Goal: Task Accomplishment & Management: Use online tool/utility

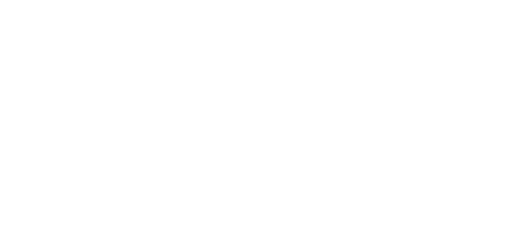
select select "Song"
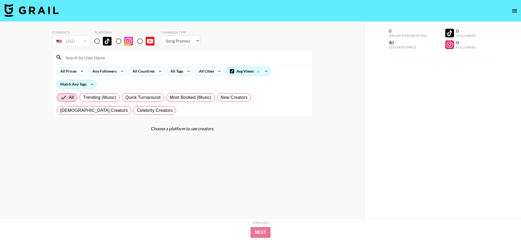
click at [96, 40] on input "radio" at bounding box center [96, 41] width 11 height 11
radio input "true"
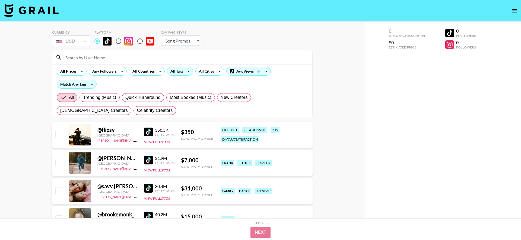
click at [175, 74] on div "All Tags" at bounding box center [175, 71] width 17 height 8
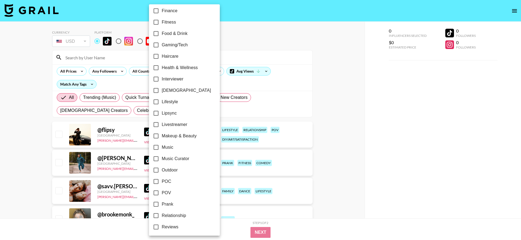
scroll to position [185, 0]
click at [173, 47] on span "Gaming/Tech" at bounding box center [175, 46] width 26 height 7
click at [162, 47] on input "Gaming/Tech" at bounding box center [155, 45] width 11 height 11
checkbox input "true"
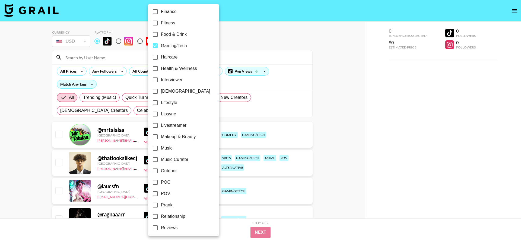
click at [47, 103] on div at bounding box center [260, 120] width 521 height 240
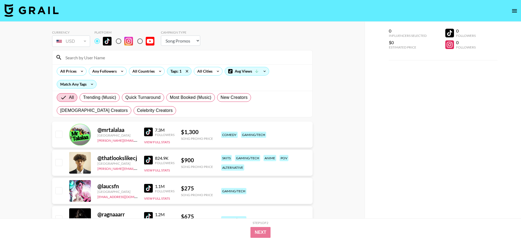
click at [143, 159] on div "@ thatlookslikecj United States [PERSON_NAME][EMAIL_ADDRESS][DOMAIN_NAME] 824.9…" at bounding box center [182, 163] width 260 height 26
click at [149, 159] on img at bounding box center [148, 160] width 9 height 9
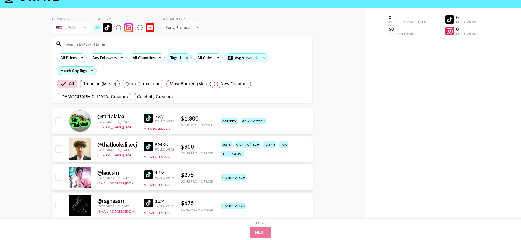
scroll to position [0, 0]
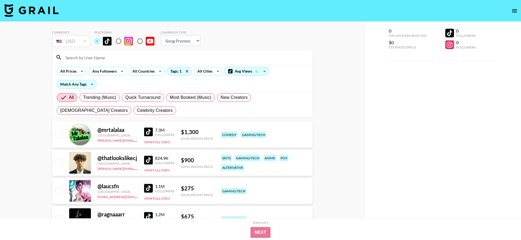
click at [180, 45] on select "Choose Type... Song Promos Brand Promos" at bounding box center [180, 41] width 39 height 10
click at [161, 36] on select "Choose Type... Song Promos Brand Promos" at bounding box center [180, 41] width 39 height 10
click at [177, 40] on select "Choose Type... Song Promos Brand Promos" at bounding box center [180, 41] width 39 height 10
select select "Brand"
click at [161, 36] on select "Choose Type... Song Promos Brand Promos" at bounding box center [180, 41] width 39 height 10
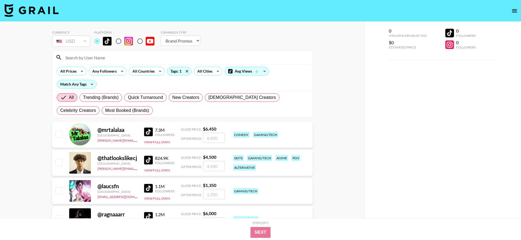
click at [148, 131] on img at bounding box center [148, 132] width 9 height 9
click at [143, 70] on div "All Countries" at bounding box center [142, 71] width 27 height 8
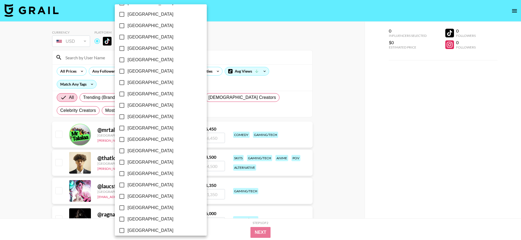
scroll to position [392, 0]
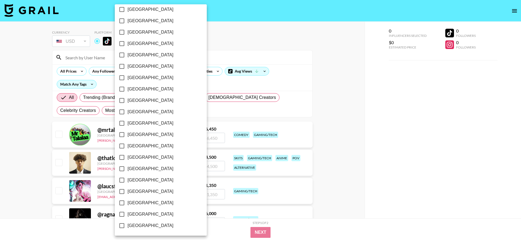
click at [150, 215] on span "[GEOGRAPHIC_DATA]" at bounding box center [150, 214] width 46 height 7
click at [127, 215] on input "[GEOGRAPHIC_DATA]" at bounding box center [121, 214] width 11 height 11
checkbox input "true"
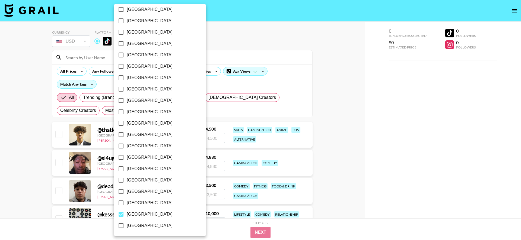
click at [19, 165] on div at bounding box center [260, 120] width 521 height 240
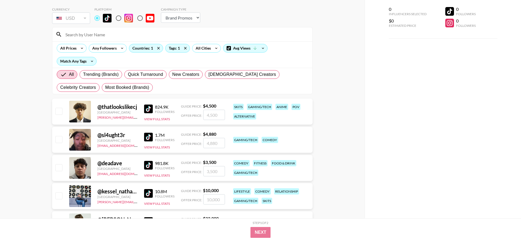
scroll to position [24, 0]
click at [146, 138] on img at bounding box center [148, 136] width 9 height 9
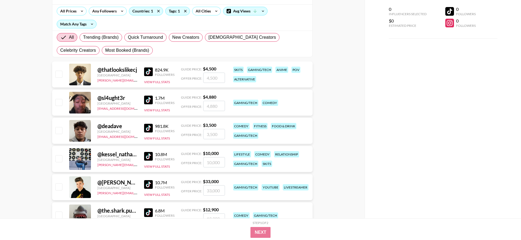
scroll to position [63, 0]
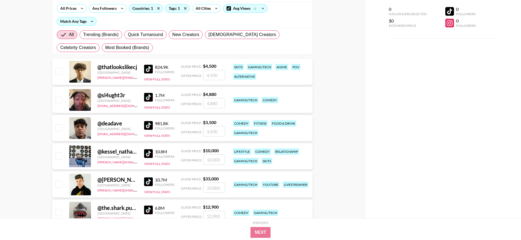
click at [147, 154] on img at bounding box center [148, 153] width 9 height 9
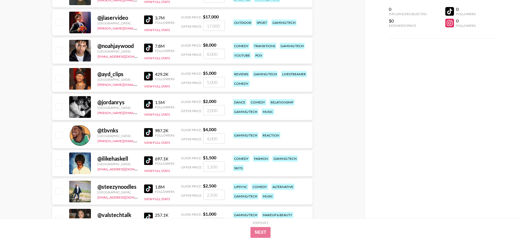
scroll to position [736, 0]
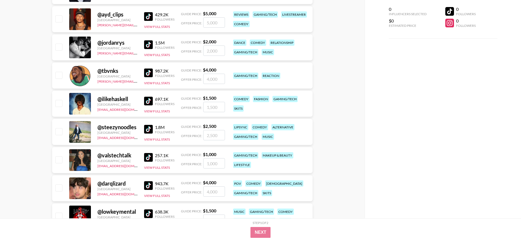
click at [155, 85] on div "@ tbvnks [GEOGRAPHIC_DATA] [PERSON_NAME][EMAIL_ADDRESS][DOMAIN_NAME] 987.2K Fol…" at bounding box center [182, 76] width 260 height 26
click at [156, 83] on button "View Full Stats" at bounding box center [157, 83] width 26 height 4
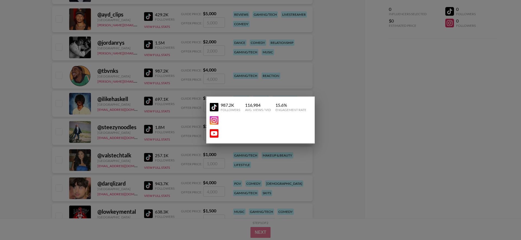
click at [178, 119] on div at bounding box center [260, 120] width 521 height 240
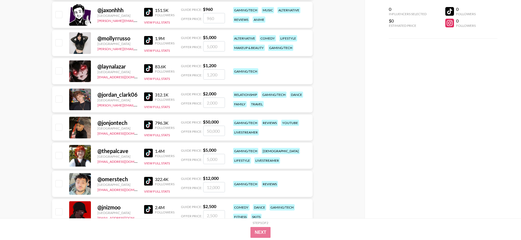
scroll to position [1616, 0]
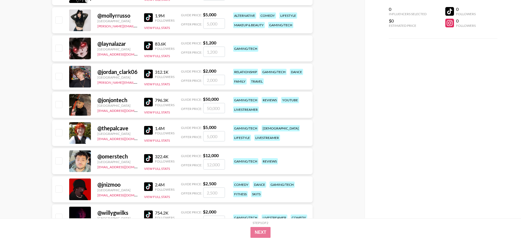
click at [147, 104] on img at bounding box center [148, 102] width 9 height 9
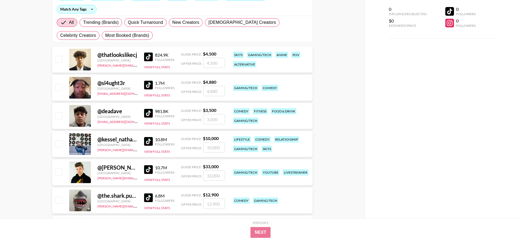
scroll to position [0, 0]
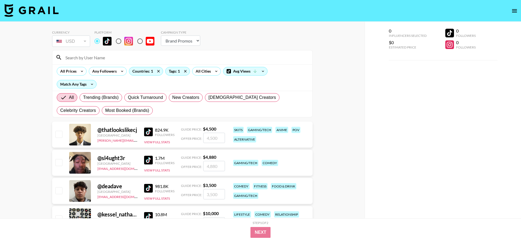
click at [207, 58] on input at bounding box center [185, 57] width 247 height 9
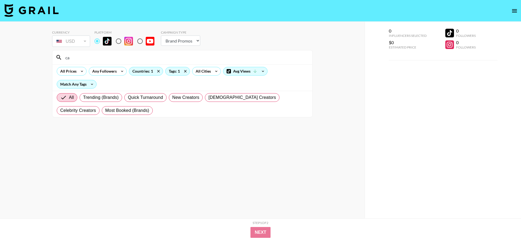
type input "c"
